Goal: Information Seeking & Learning: Check status

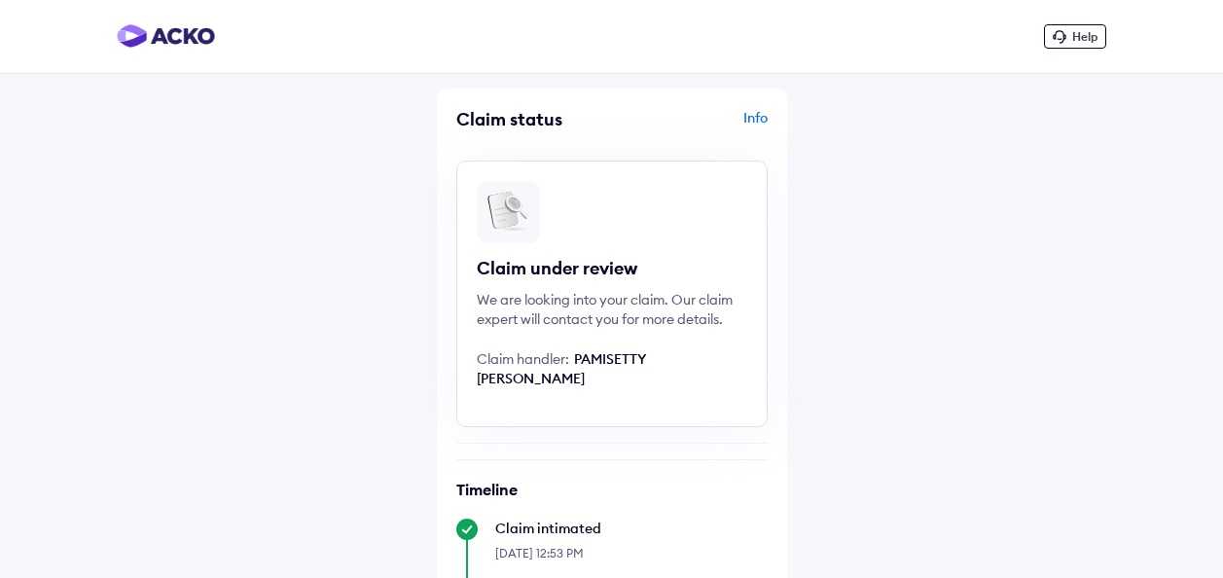
scroll to position [457, 0]
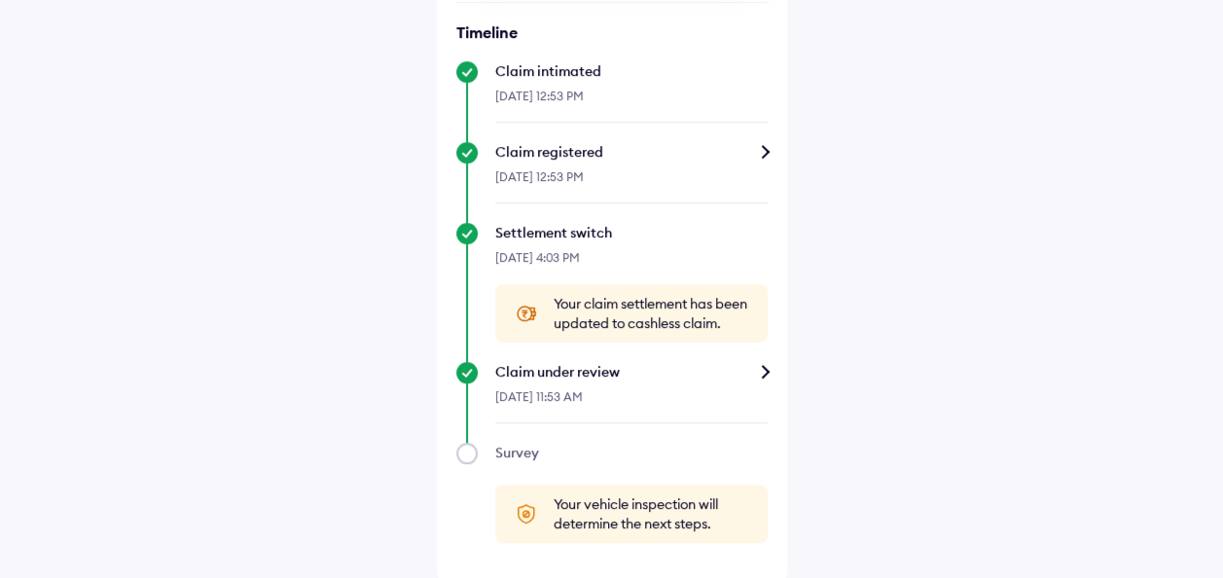
click at [762, 367] on div "Claim under review" at bounding box center [631, 371] width 272 height 19
